Goal: Transaction & Acquisition: Purchase product/service

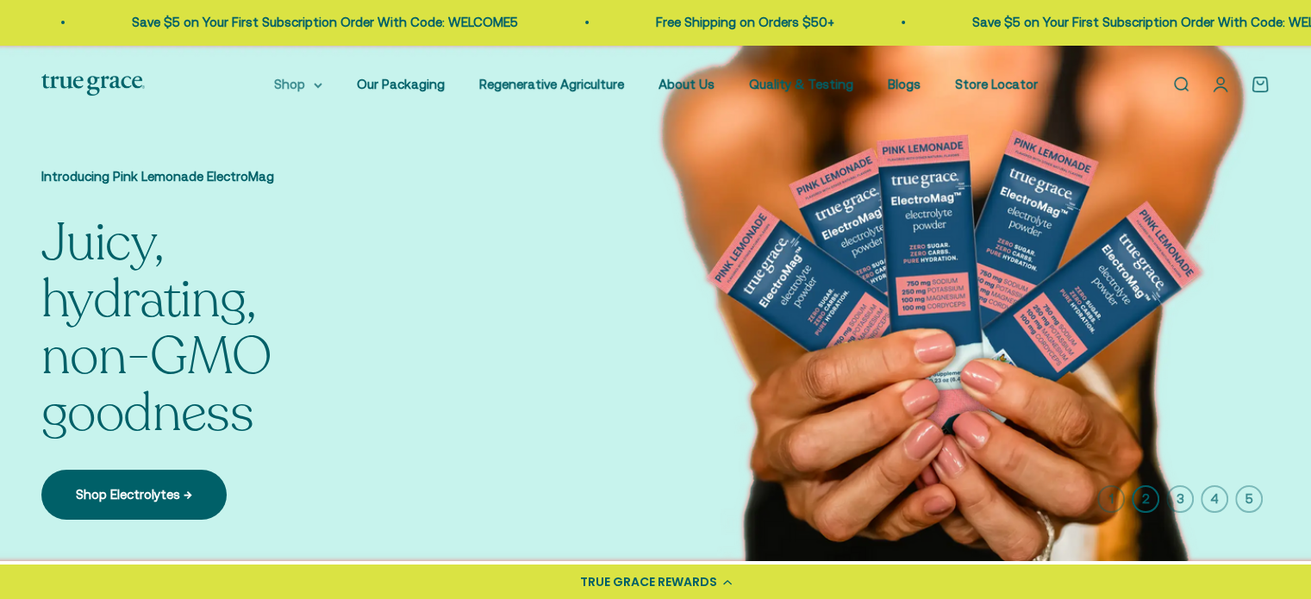
click at [321, 85] on icon at bounding box center [317, 85] width 7 height 3
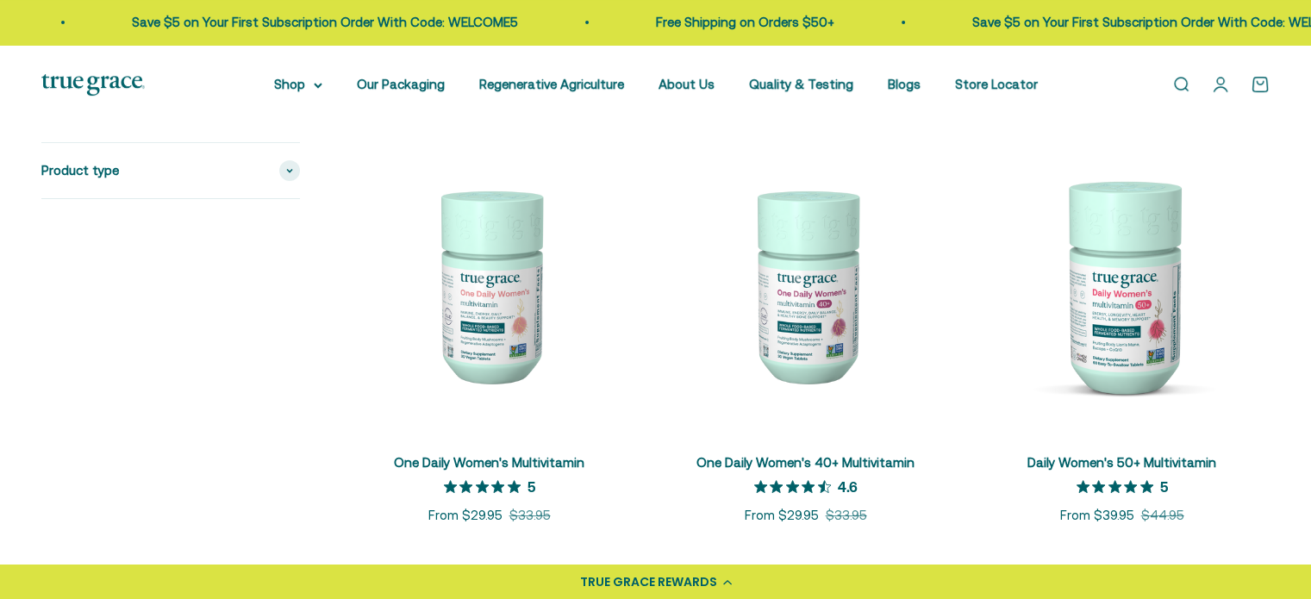
scroll to position [379, 0]
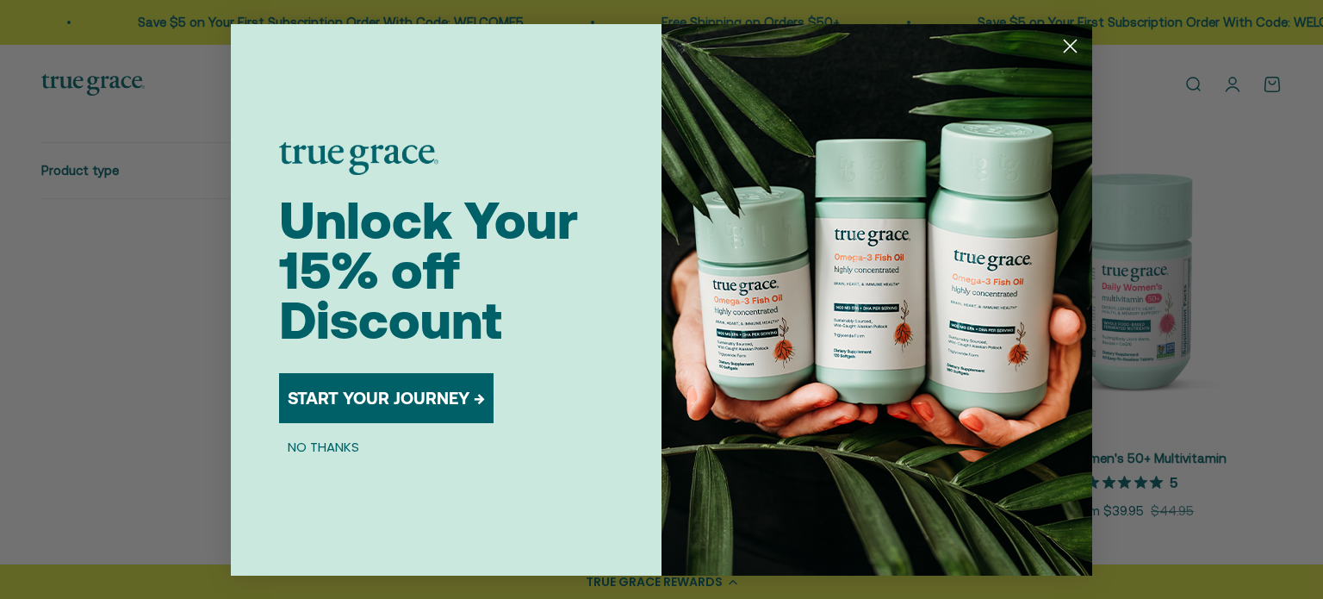
click at [442, 392] on button "START YOUR JOURNEY →" at bounding box center [386, 398] width 215 height 50
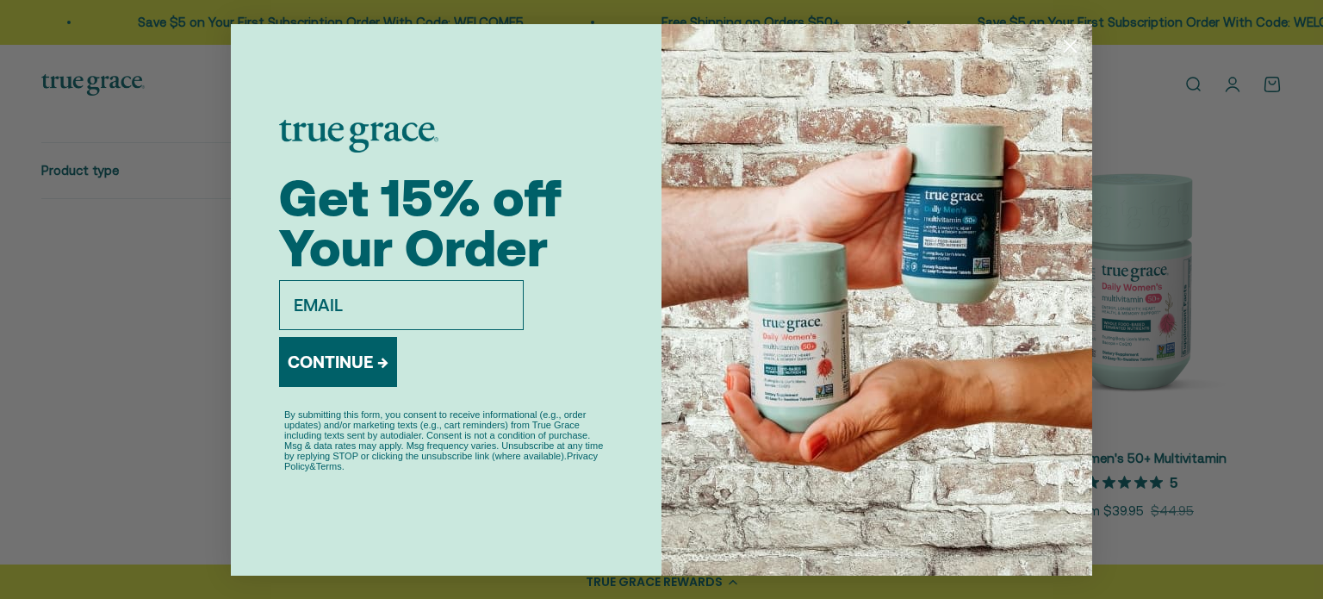
click at [1167, 253] on div "Close dialog Get 15% off Your Order email CONTINUE → By submitting this form, y…" at bounding box center [661, 299] width 1323 height 599
click at [1082, 41] on circle "Close dialog" at bounding box center [1070, 45] width 28 height 28
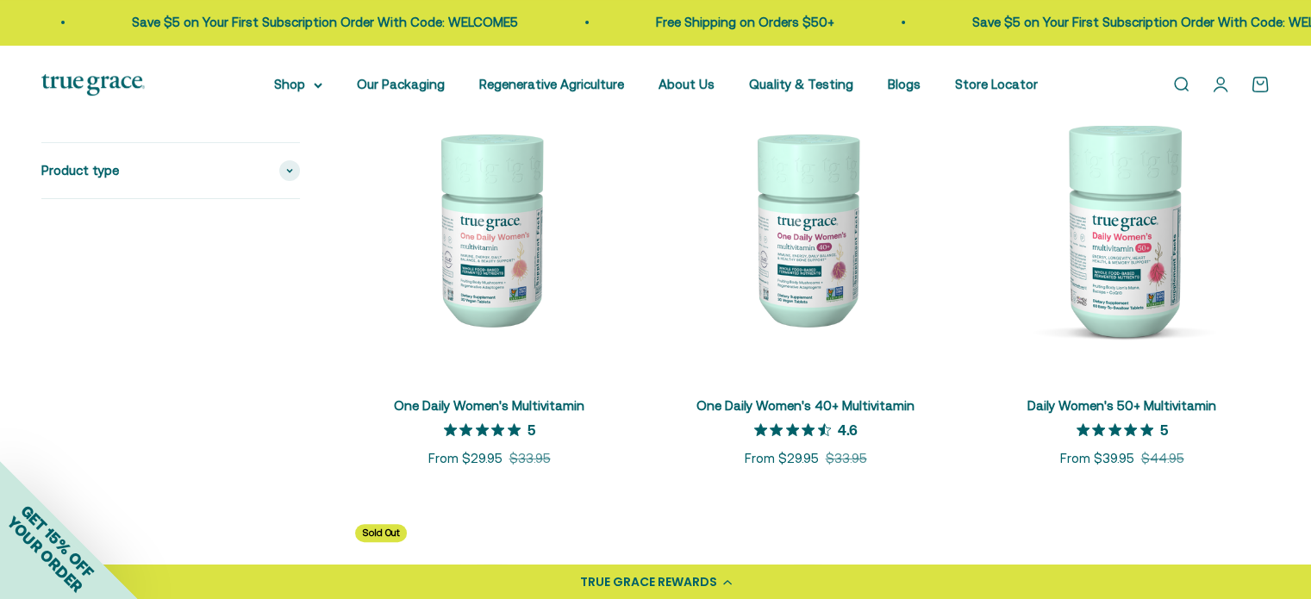
scroll to position [424, 0]
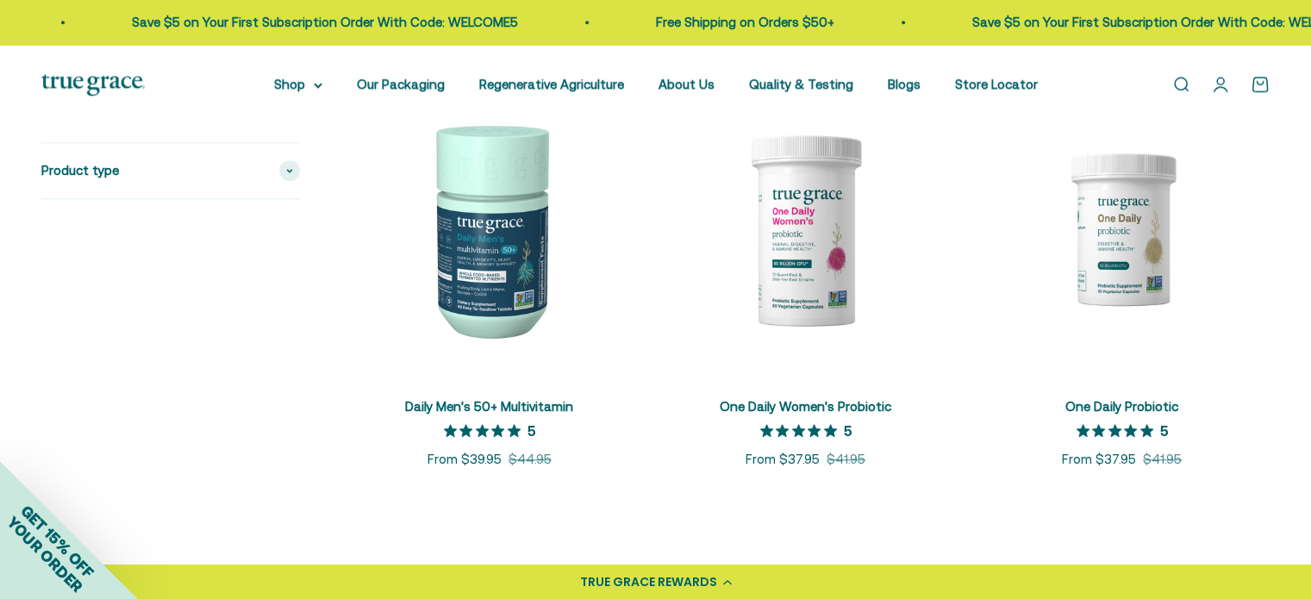
scroll to position [1299, 0]
